Goal: Use online tool/utility

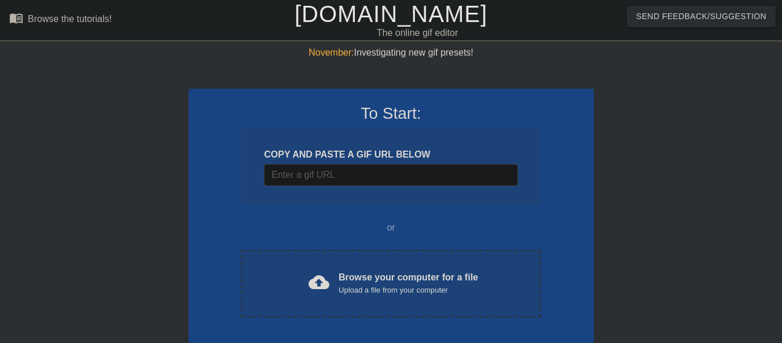
scroll to position [8, 0]
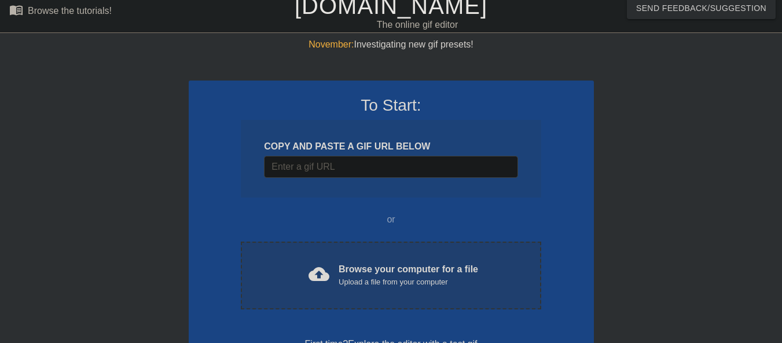
click at [374, 261] on div "cloud_upload Browse your computer for a file Upload a file from your computer C…" at bounding box center [391, 275] width 300 height 68
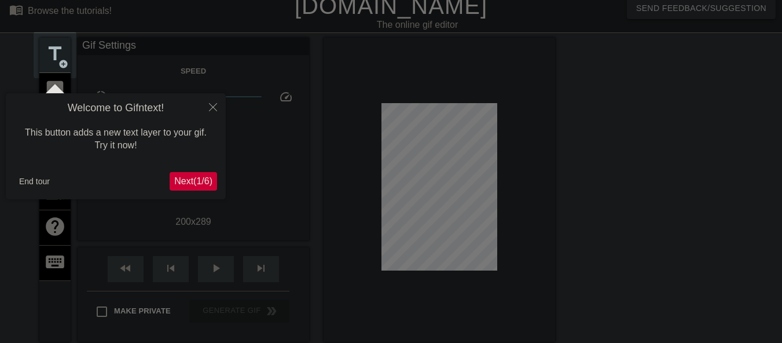
scroll to position [28, 0]
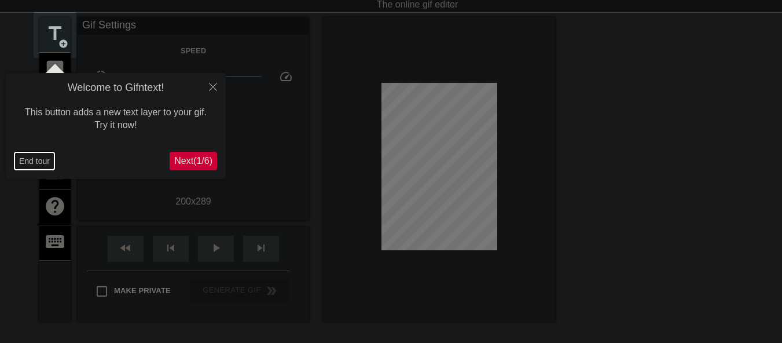
click at [20, 159] on button "End tour" at bounding box center [34, 160] width 40 height 17
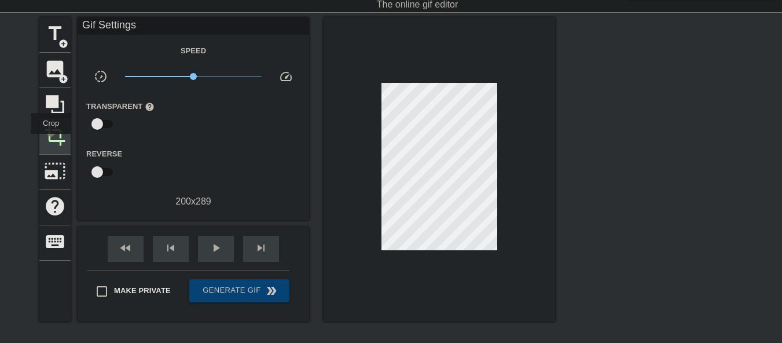
click at [51, 141] on span "crop" at bounding box center [55, 135] width 22 height 22
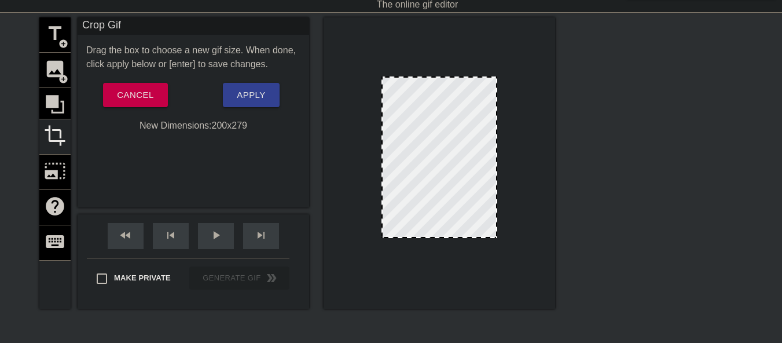
click at [437, 237] on div at bounding box center [438, 237] width 113 height 6
click at [253, 94] on span "Apply" at bounding box center [251, 94] width 28 height 15
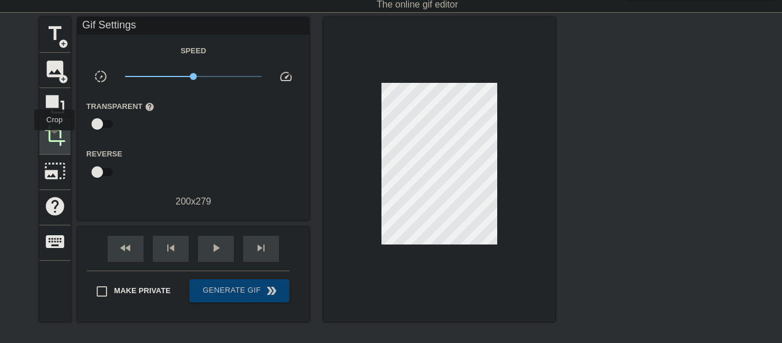
click at [54, 138] on span "crop" at bounding box center [55, 135] width 22 height 22
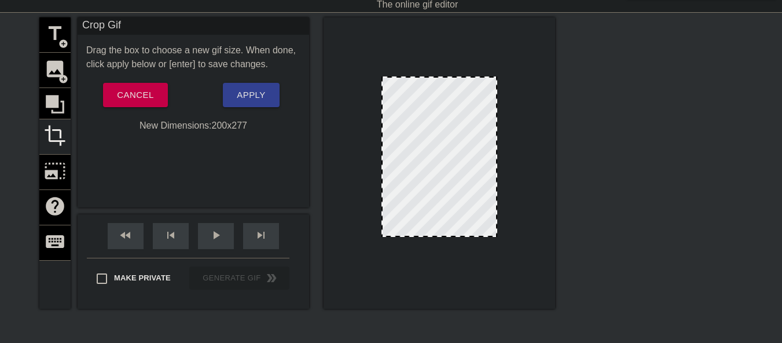
click at [432, 237] on div at bounding box center [438, 236] width 113 height 6
click at [264, 103] on button "Apply" at bounding box center [251, 95] width 56 height 24
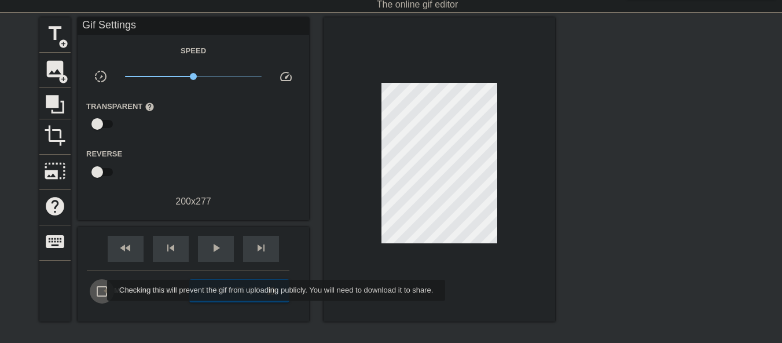
click at [100, 290] on input "Make Private" at bounding box center [102, 291] width 24 height 24
checkbox input "true"
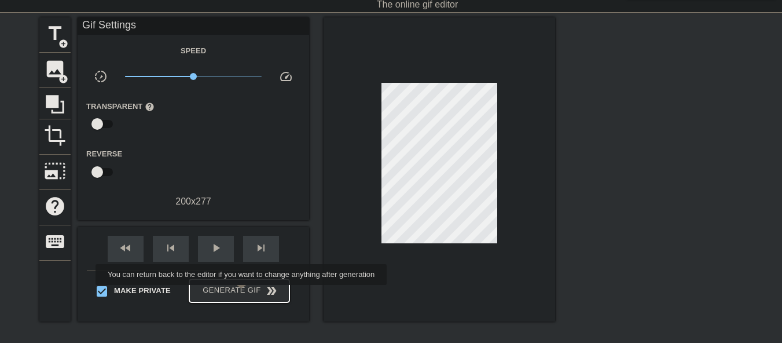
click at [242, 293] on span "Generate Gif double_arrow" at bounding box center [239, 291] width 91 height 14
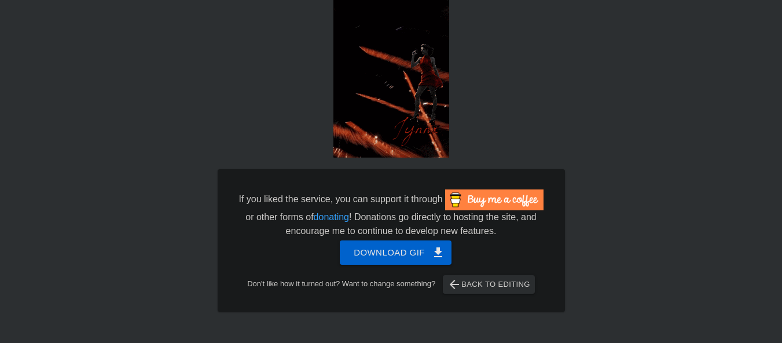
scroll to position [56, 0]
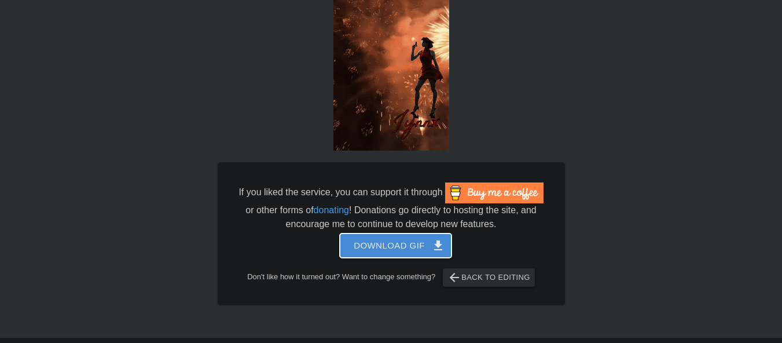
click at [407, 253] on span "Download gif get_app" at bounding box center [396, 245] width 84 height 15
